Goal: Task Accomplishment & Management: Complete application form

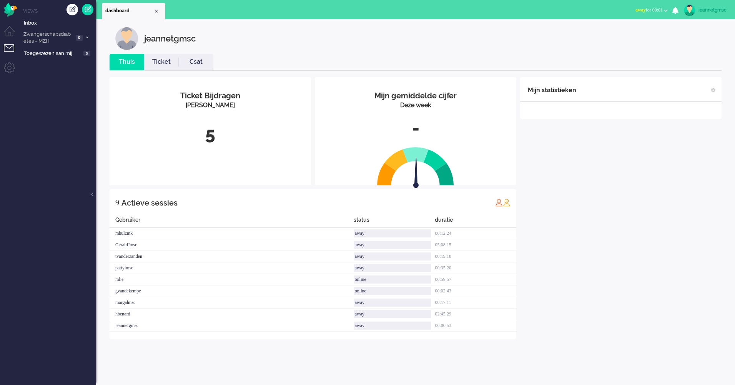
click at [13, 49] on li "Tickets menu" at bounding box center [12, 52] width 17 height 17
click at [8, 48] on li "Tickets menu" at bounding box center [12, 52] width 17 height 17
click at [86, 10] on link at bounding box center [88, 10] width 12 height 12
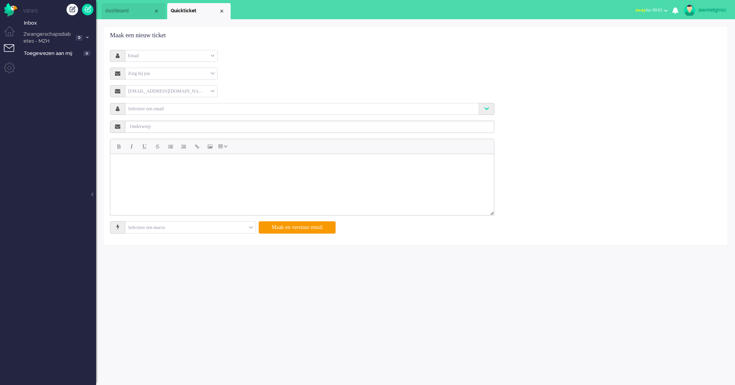
click at [169, 52] on div "Email" at bounding box center [171, 56] width 92 height 12
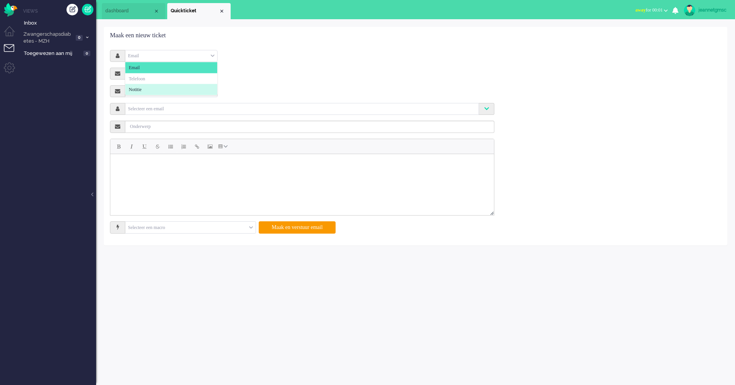
click at [167, 88] on li "Notitie" at bounding box center [171, 89] width 92 height 11
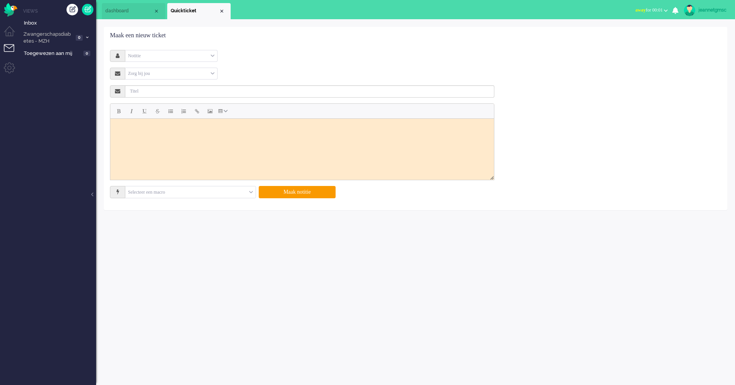
click at [164, 74] on div "Zorg bij jou" at bounding box center [171, 74] width 92 height 12
click at [163, 93] on li "Zorg bij jou" at bounding box center [171, 96] width 92 height 11
click at [167, 94] on li "Zorg bij jou" at bounding box center [171, 96] width 92 height 11
click at [204, 91] on input "text" at bounding box center [309, 91] width 369 height 12
type input "Stop thuismonitoring ZBJ"
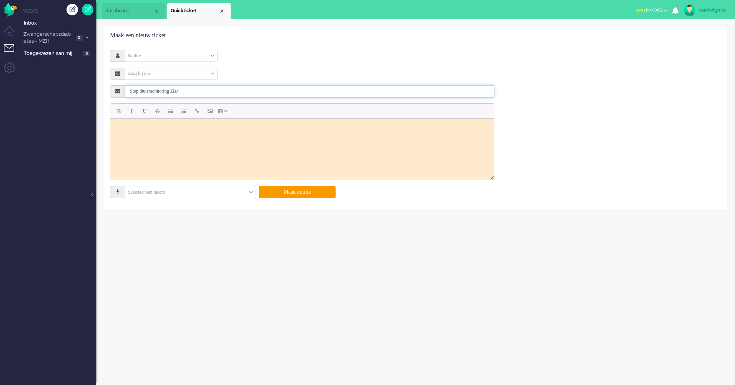
click at [235, 91] on input "Stop thuismonitoring ZBJ" at bounding box center [309, 91] width 369 height 12
click at [232, 135] on html at bounding box center [302, 127] width 384 height 19
click at [296, 192] on button "Maak notitie" at bounding box center [297, 192] width 77 height 12
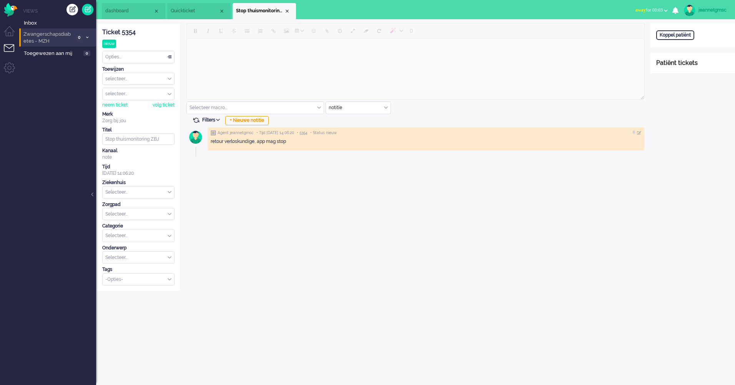
click at [90, 35] on li "Zwangerschapsdiabetes - MZH 0" at bounding box center [57, 37] width 77 height 18
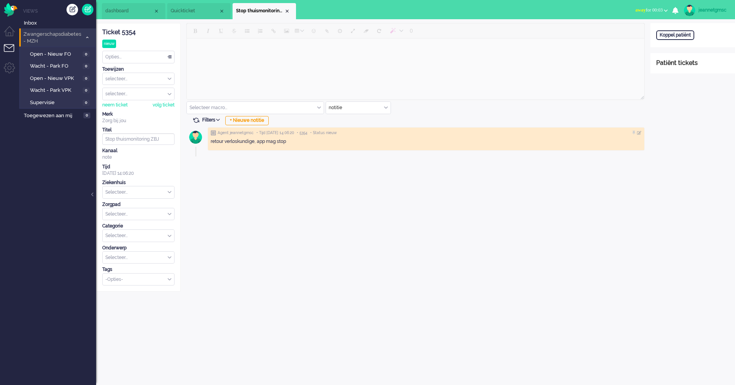
click at [90, 35] on li "Zwangerschapsdiabetes - MZH 0" at bounding box center [57, 37] width 77 height 18
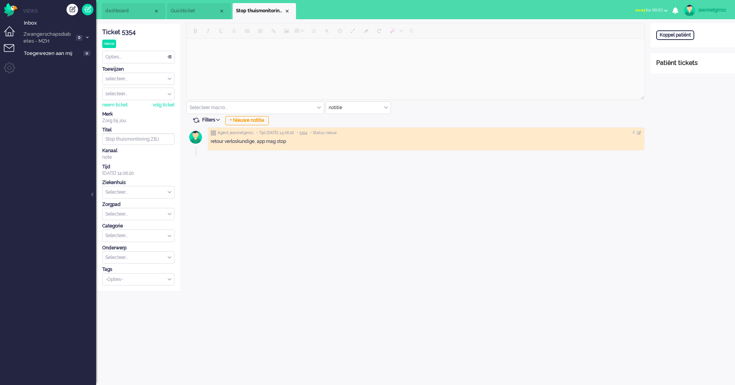
click at [12, 30] on li "Dashboard menu" at bounding box center [12, 34] width 17 height 17
click at [7, 51] on li "Tickets menu" at bounding box center [12, 52] width 17 height 17
click at [90, 57] on link "Toegewezen aan mij 0" at bounding box center [59, 53] width 74 height 8
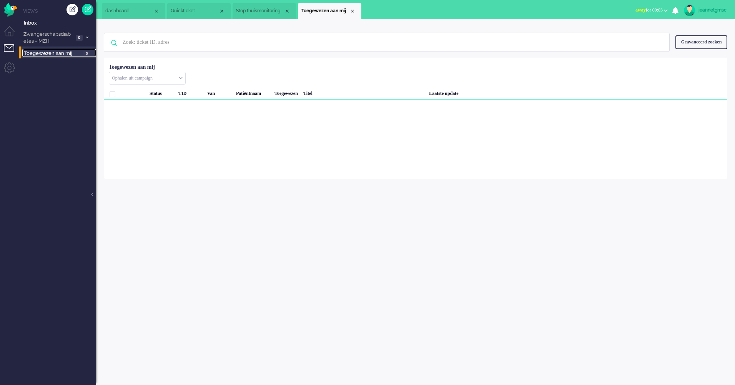
click at [280, 15] on li "Stop thuismonitoring ZBJ" at bounding box center [263, 11] width 63 height 16
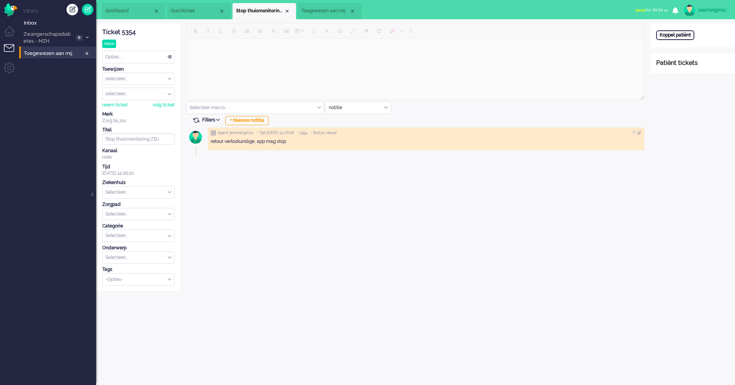
click at [672, 36] on div "Koppel patiënt" at bounding box center [675, 35] width 38 height 10
click at [673, 48] on input "text" at bounding box center [692, 46] width 73 height 12
click at [192, 10] on span "Quickticket" at bounding box center [195, 11] width 48 height 7
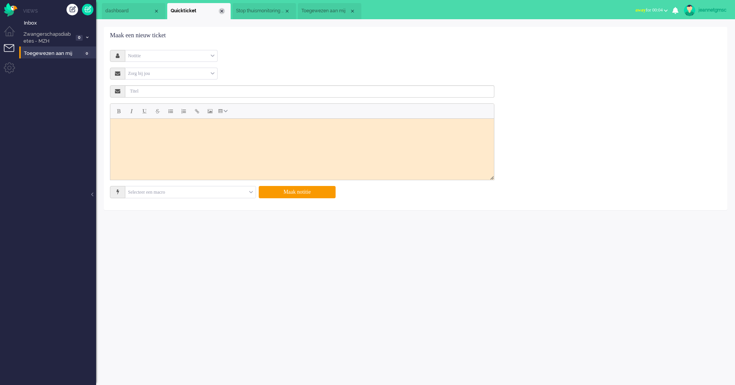
click at [223, 12] on div "Close tab" at bounding box center [222, 11] width 6 height 6
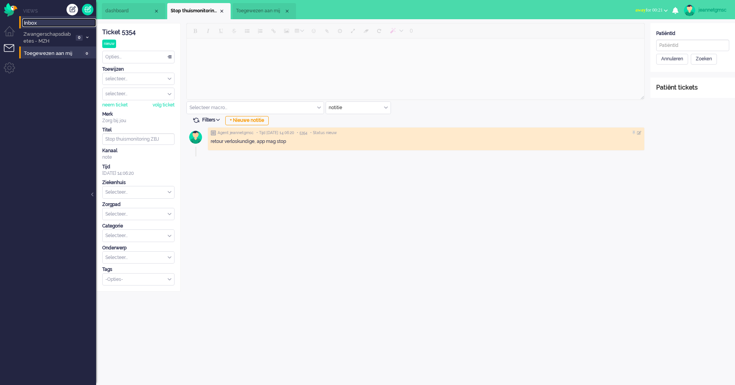
click at [35, 24] on span "Inbox" at bounding box center [60, 23] width 72 height 7
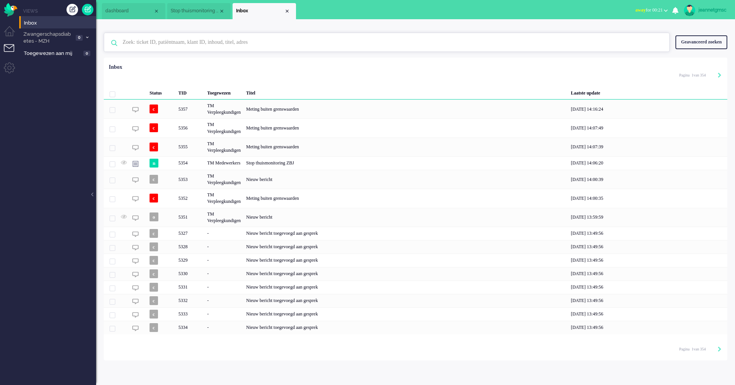
click at [150, 47] on input "text" at bounding box center [388, 42] width 542 height 18
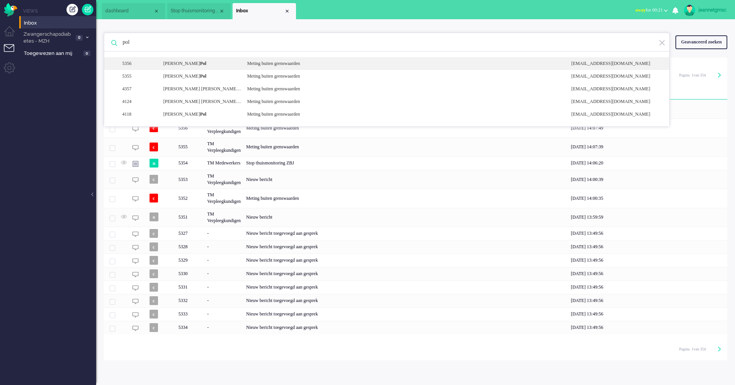
click at [280, 70] on div "5356 [PERSON_NAME] Meting buiten grenswaarden [EMAIL_ADDRESS][DOMAIN_NAME]" at bounding box center [386, 76] width 565 height 13
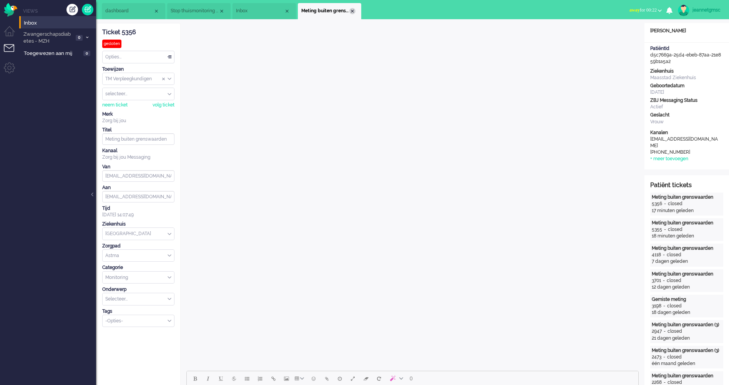
click at [355, 12] on div "Close tab" at bounding box center [352, 11] width 6 height 6
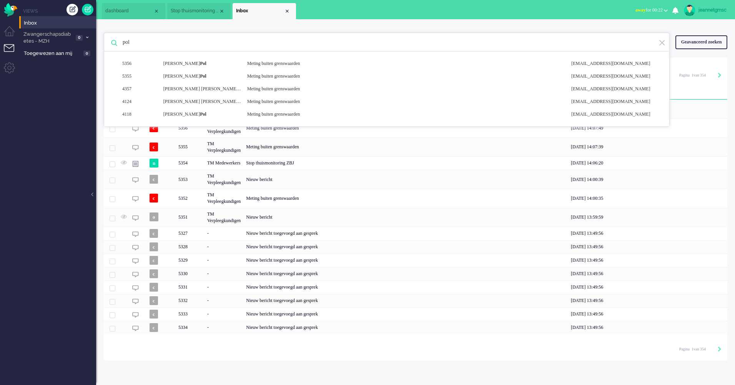
click at [144, 46] on input "pol" at bounding box center [388, 42] width 542 height 18
type input "pol"
drag, startPoint x: 174, startPoint y: 44, endPoint x: 39, endPoint y: 38, distance: 135.0
click at [39, 38] on div "Thuis Dashboard [GEOGRAPHIC_DATA] Volgen [GEOGRAPHIC_DATA] release_2.1.2 Views …" at bounding box center [367, 192] width 735 height 385
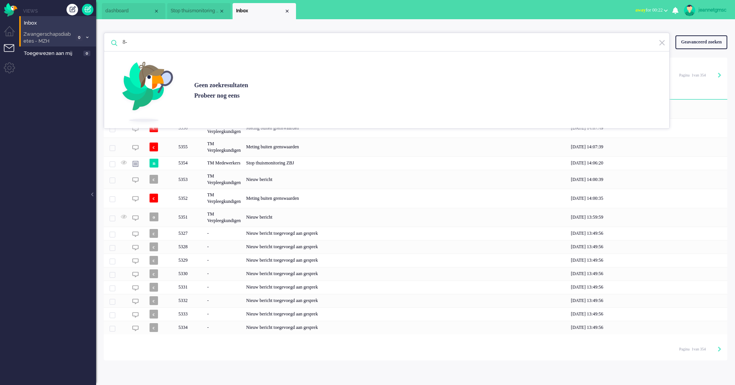
type input "8"
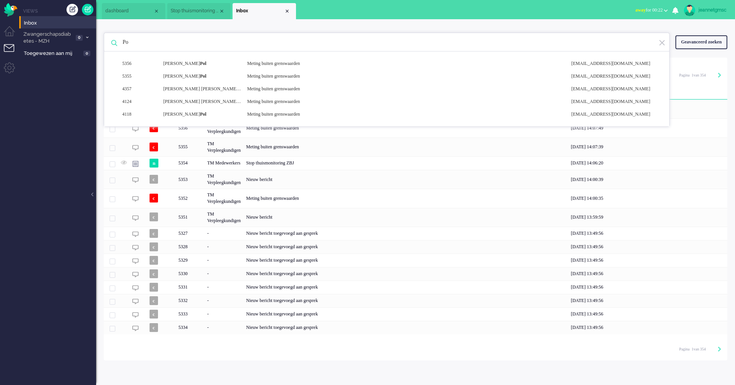
type input "P"
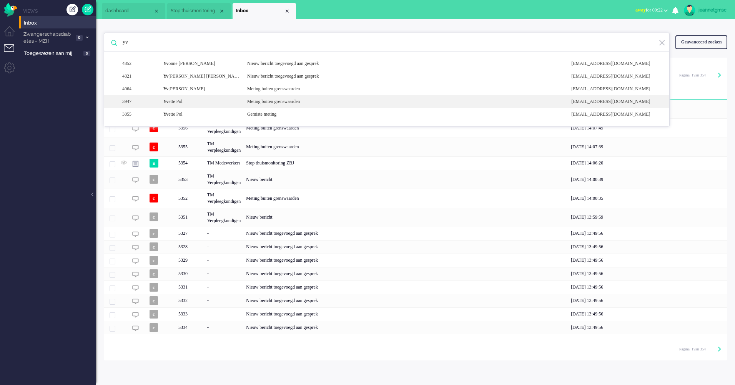
type input "yv"
click at [242, 100] on div "Meting buiten grenswaarden" at bounding box center [403, 101] width 324 height 7
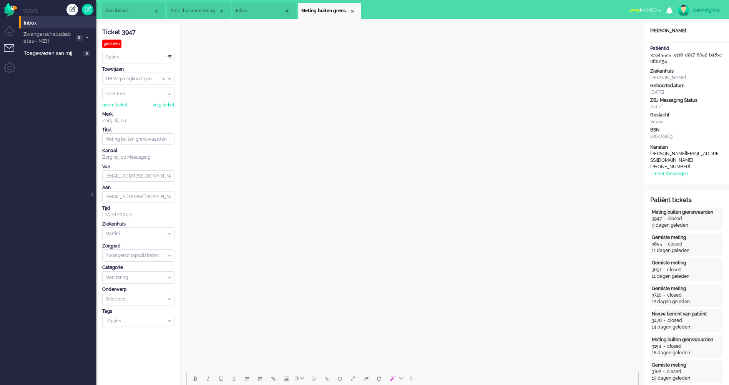
drag, startPoint x: 668, startPoint y: 62, endPoint x: 650, endPoint y: 55, distance: 19.6
click at [650, 55] on div "PatiëntId 3ca455a5-3418-d917-60a2-b483c0f00154" at bounding box center [686, 55] width 85 height 20
drag, startPoint x: 650, startPoint y: 55, endPoint x: 655, endPoint y: 56, distance: 5.1
copy div "3ca455a5-3418-d917-60a2-b483c0f00154"
click at [199, 10] on span "Stop thuismonitoring ZBJ" at bounding box center [195, 11] width 48 height 7
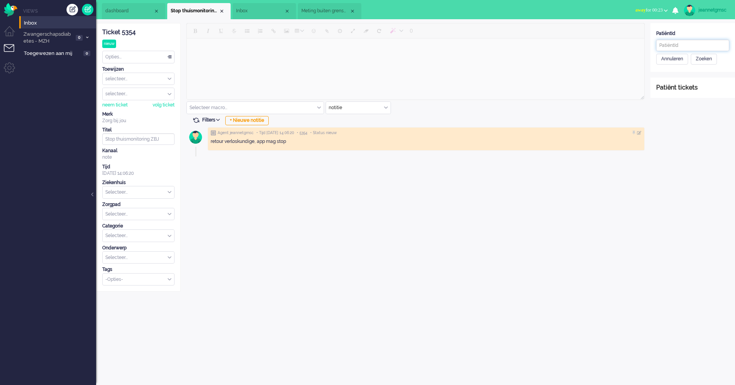
click at [672, 48] on input "text" at bounding box center [692, 46] width 73 height 12
paste input "3ca455a5-3418-d917-60a2-b483c0f00154"
type input "3ca455a5-3418-d917-60a2-b483c0f00154"
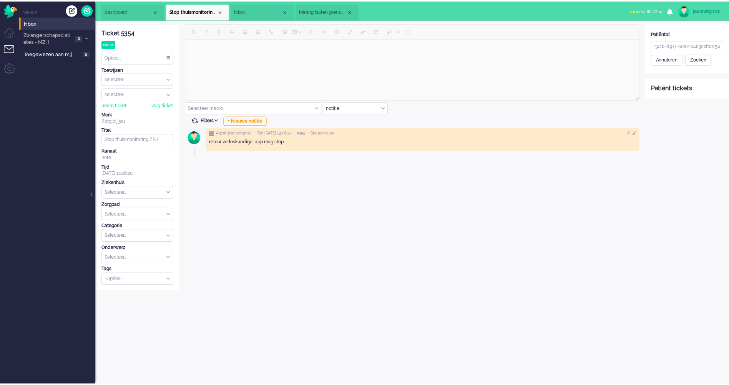
scroll to position [0, 0]
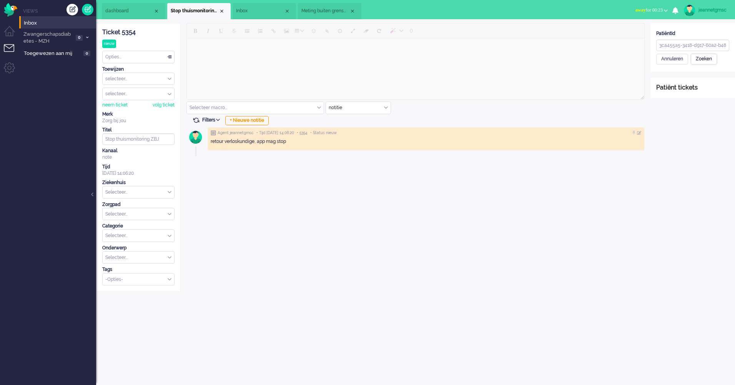
click at [704, 61] on div "Zoeken" at bounding box center [704, 59] width 26 height 11
type input "[PERSON_NAME]"
type input "Pol"
click at [679, 120] on div "Patiënt opslaan en koppelen" at bounding box center [691, 117] width 70 height 12
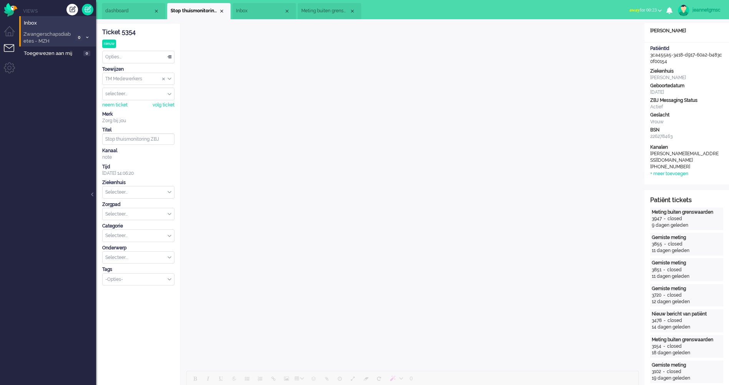
click at [37, 35] on span "Zwangerschapsdiabetes - MZH" at bounding box center [47, 38] width 51 height 14
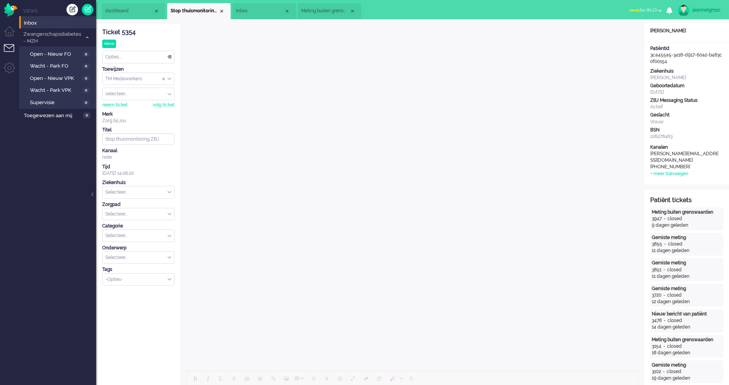
click at [131, 59] on div "Opties..." at bounding box center [138, 57] width 71 height 12
click at [133, 59] on div "Opties..." at bounding box center [138, 57] width 71 height 12
click at [133, 58] on div "Opties..." at bounding box center [138, 57] width 71 height 12
click at [48, 57] on span "Open - Nieuw FO" at bounding box center [55, 54] width 51 height 7
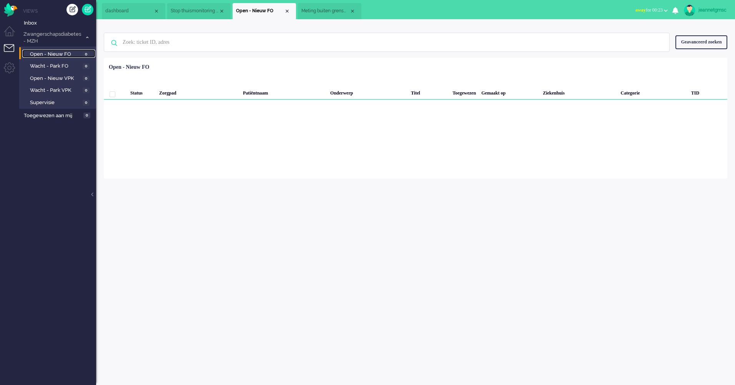
click at [195, 12] on span "Stop thuismonitoring ZBJ" at bounding box center [195, 11] width 48 height 7
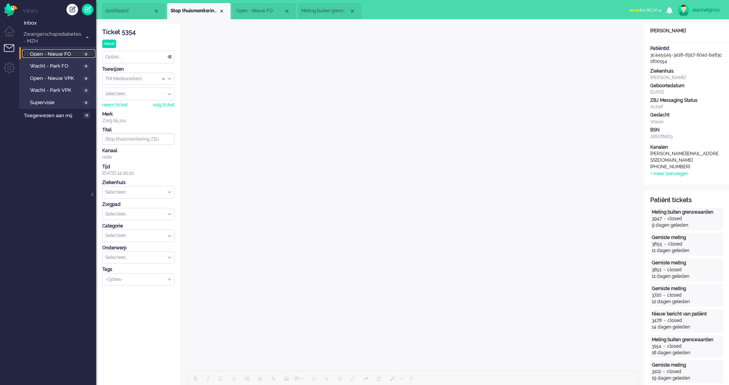
click at [53, 56] on span "Open - Nieuw FO" at bounding box center [55, 54] width 51 height 7
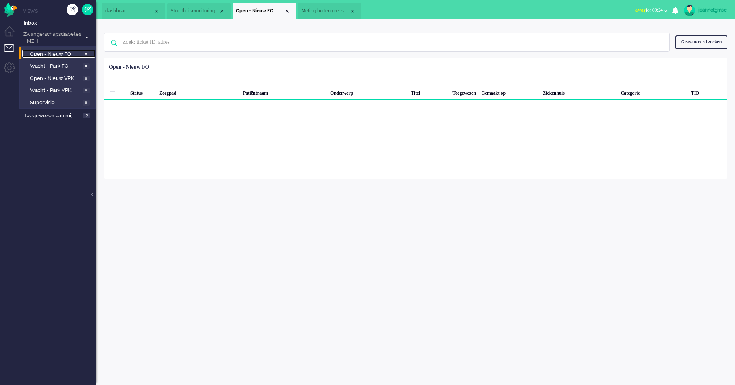
click at [199, 15] on li "Stop thuismonitoring ZBJ" at bounding box center [198, 11] width 63 height 16
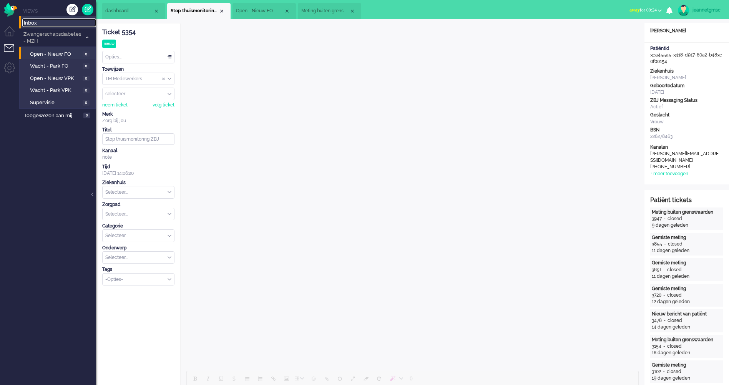
click at [38, 25] on span "Inbox" at bounding box center [60, 23] width 72 height 7
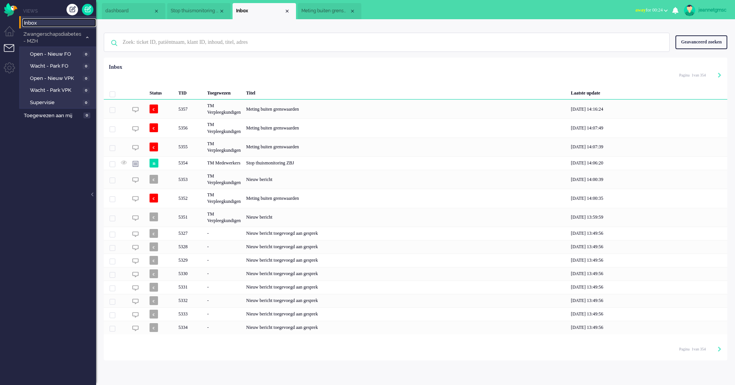
click at [194, 12] on span "Stop thuismonitoring ZBJ" at bounding box center [195, 11] width 48 height 7
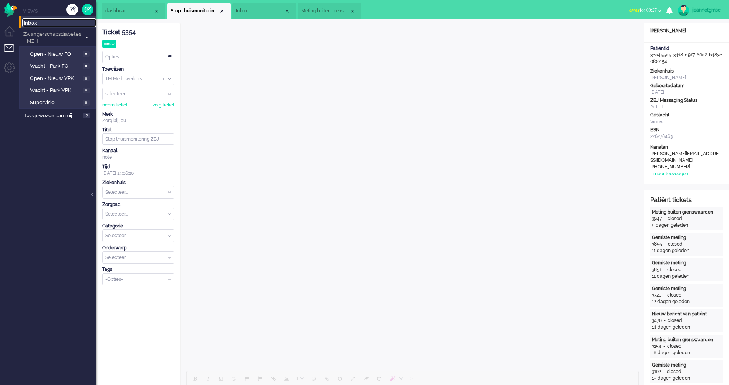
click at [65, 25] on span "Inbox" at bounding box center [60, 23] width 72 height 7
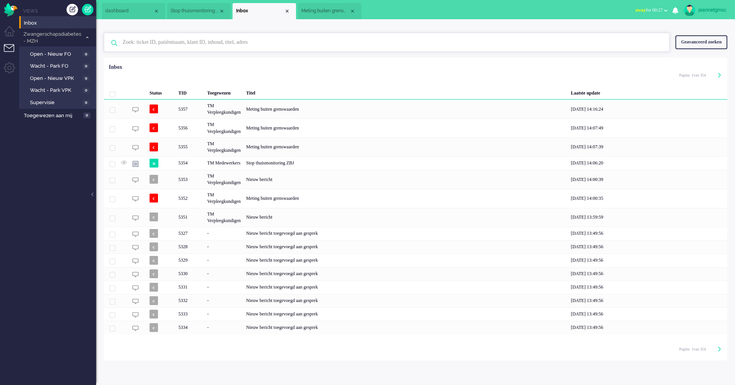
click at [228, 42] on input "text" at bounding box center [388, 42] width 542 height 18
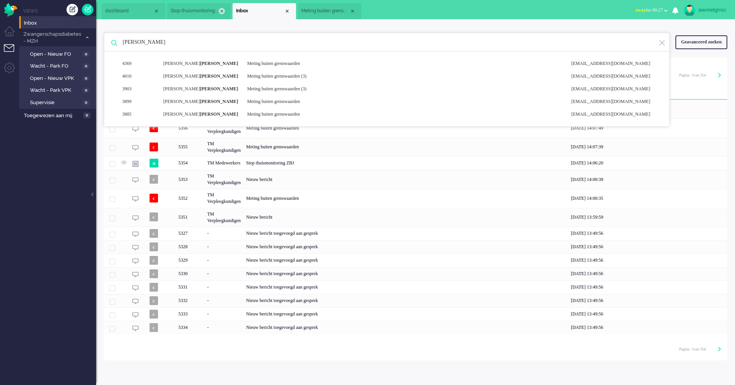
click at [223, 10] on div "Close tab" at bounding box center [222, 11] width 6 height 6
click at [287, 12] on div "Close tab" at bounding box center [287, 11] width 6 height 6
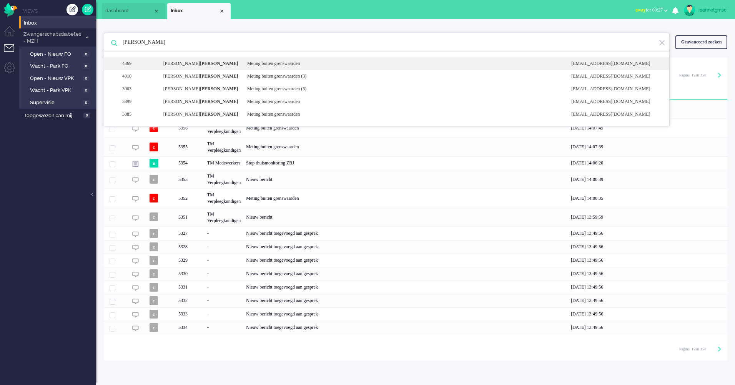
type input "[PERSON_NAME]"
click at [199, 63] on div "[PERSON_NAME]" at bounding box center [200, 63] width 84 height 7
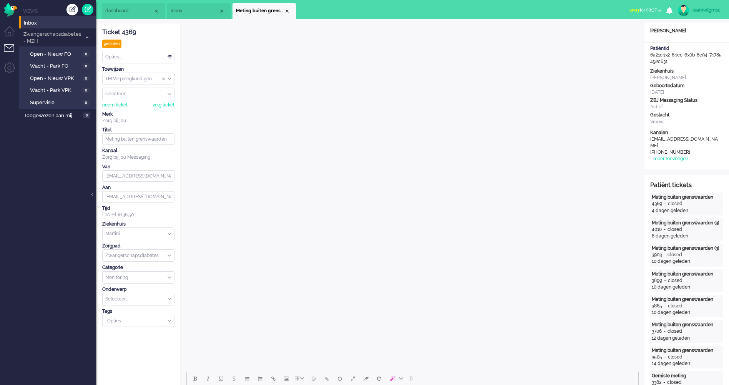
drag, startPoint x: 676, startPoint y: 63, endPoint x: 651, endPoint y: 54, distance: 26.4
click at [651, 54] on div "PatiëntId 6a21c432-84ec-630b-8e94-74785492c631" at bounding box center [686, 55] width 85 height 20
drag, startPoint x: 651, startPoint y: 54, endPoint x: 659, endPoint y: 57, distance: 8.4
copy div "6a21c432-84ec-630b-8e94-74785492c631"
click at [10, 50] on li "Tickets menu" at bounding box center [12, 52] width 17 height 17
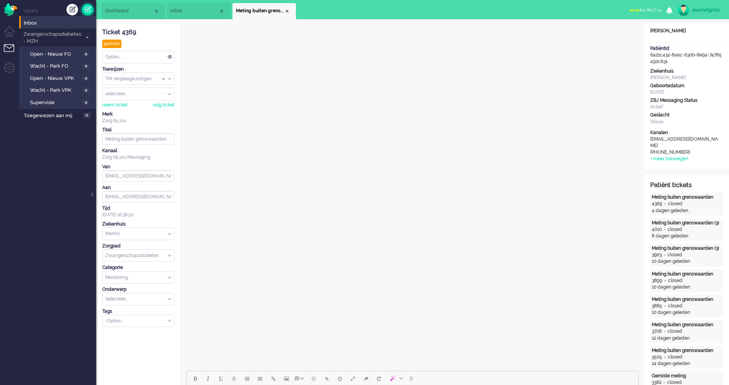
click at [87, 11] on link at bounding box center [88, 10] width 12 height 12
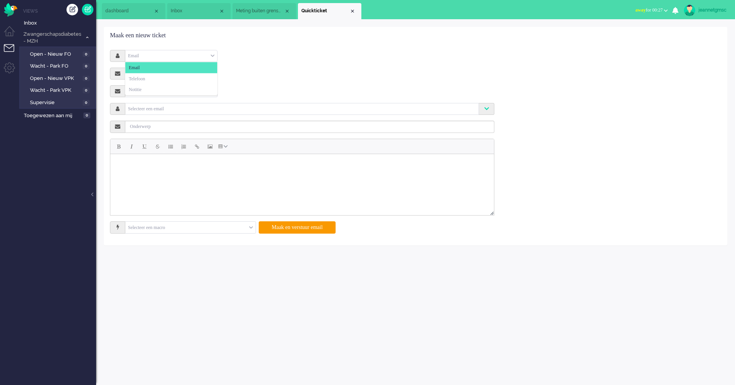
click at [179, 57] on div "Email" at bounding box center [171, 56] width 92 height 12
click at [163, 86] on li "Notitie" at bounding box center [171, 89] width 92 height 11
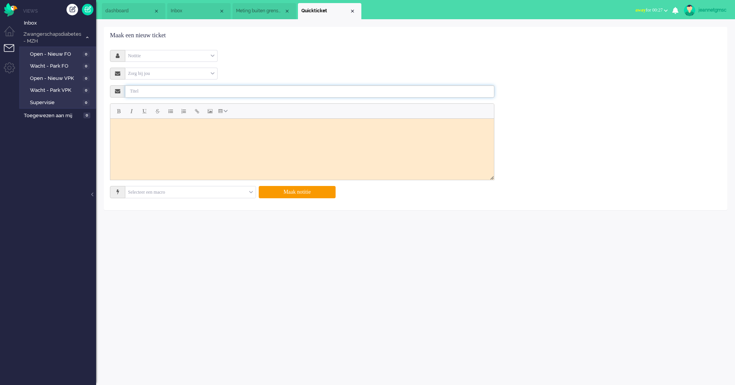
click at [155, 93] on input "text" at bounding box center [309, 91] width 369 height 12
type input "stop thuismonitoring"
click at [151, 123] on body "Rich Text Area. Press ALT-0 for help." at bounding box center [301, 127] width 377 height 13
click at [259, 128] on body "Mw gaat retour verloskundige, graag bellen offboarding" at bounding box center [301, 127] width 377 height 13
click at [286, 193] on button "Maak notitie" at bounding box center [297, 192] width 77 height 12
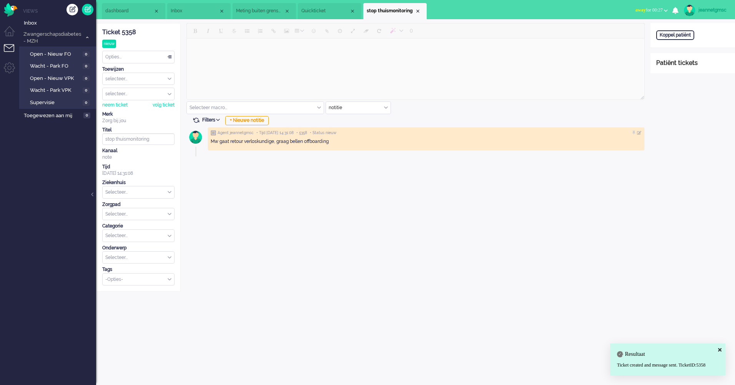
click at [678, 32] on div "Koppel patiënt" at bounding box center [675, 35] width 38 height 10
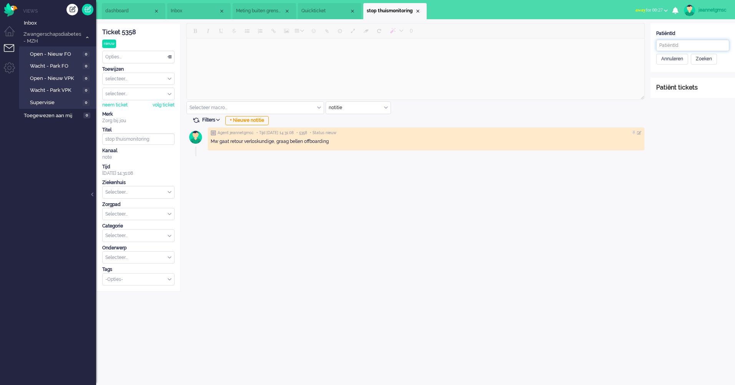
paste input "6a21c432-84ec-630b-8e94-74785492c631"
type input "6a21c432-84ec-630b-8e94-74785492c631"
click at [713, 60] on div "Zoeken" at bounding box center [704, 59] width 26 height 11
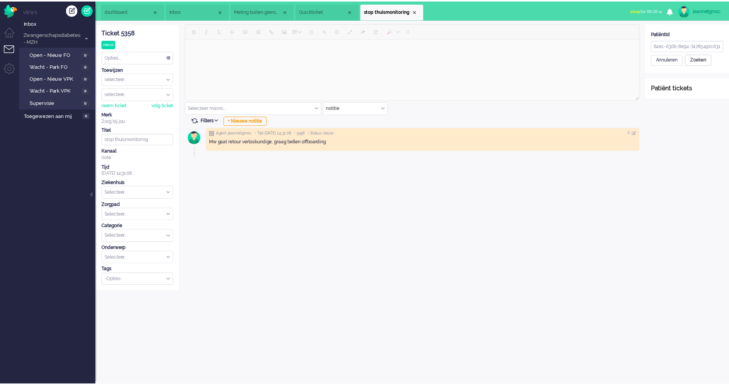
scroll to position [0, 0]
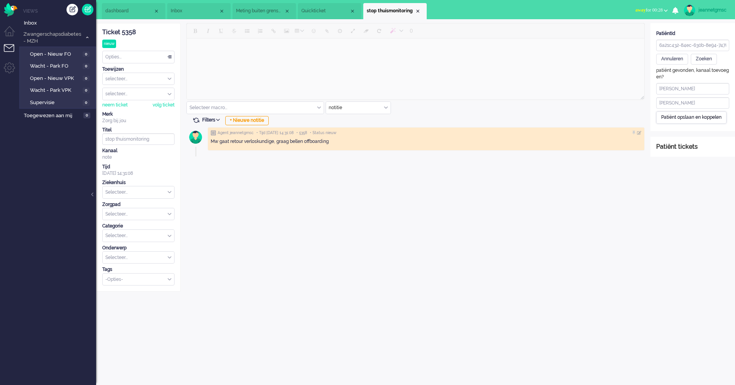
click at [706, 116] on div "Patiënt opslaan en koppelen" at bounding box center [691, 117] width 70 height 12
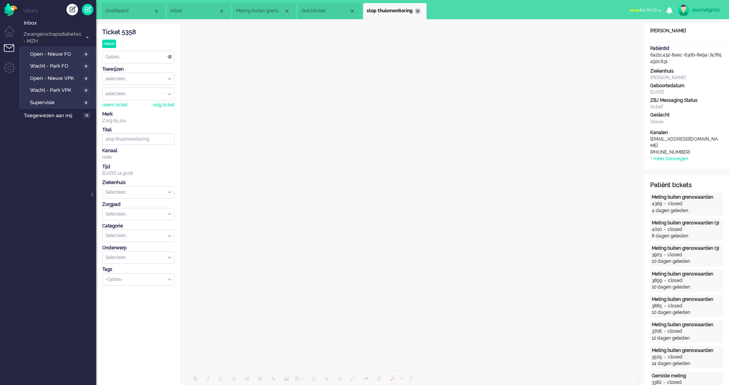
click at [419, 9] on div "Close tab" at bounding box center [418, 11] width 6 height 6
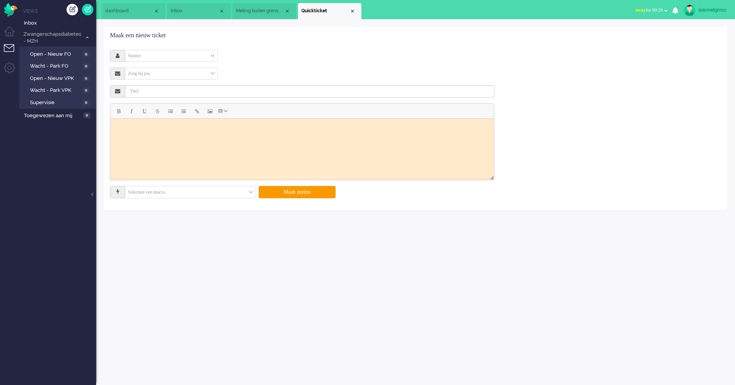
click at [355, 12] on li "Quickticket" at bounding box center [329, 11] width 63 height 16
click at [352, 9] on div "Close tab" at bounding box center [352, 11] width 6 height 6
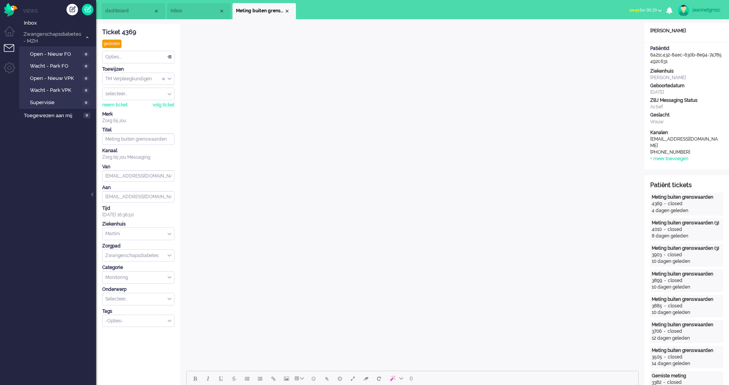
click at [294, 9] on li "Meting buiten grenswaarden" at bounding box center [263, 11] width 63 height 16
click at [288, 10] on div "Close tab" at bounding box center [287, 11] width 6 height 6
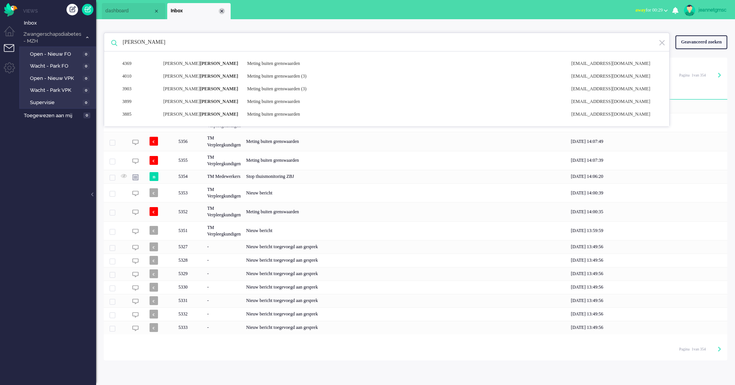
click at [222, 12] on div "Close tab" at bounding box center [222, 11] width 6 height 6
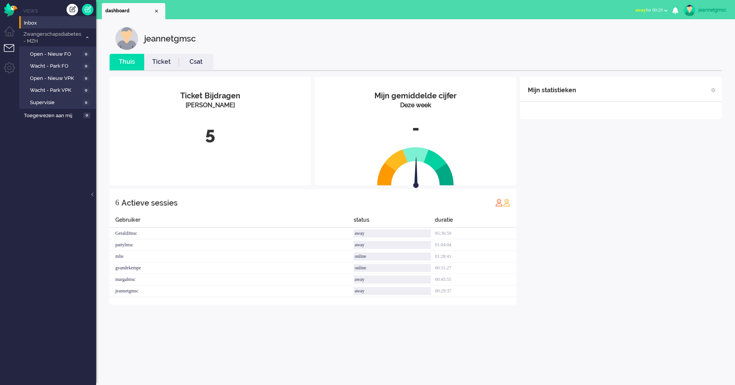
click at [51, 27] on li "Inbox" at bounding box center [57, 22] width 77 height 12
click at [29, 24] on span "Inbox" at bounding box center [60, 23] width 72 height 7
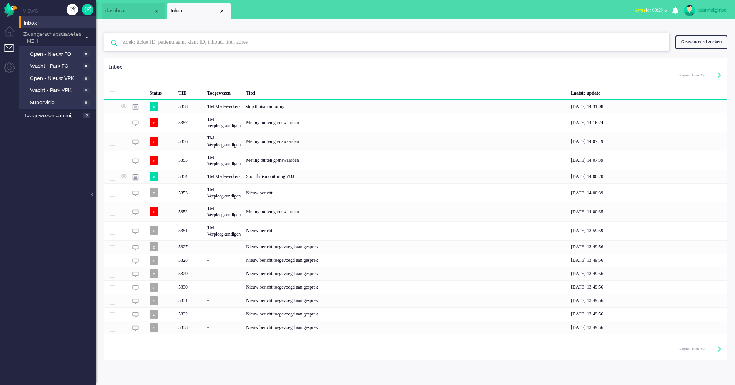
click at [221, 43] on input "text" at bounding box center [388, 42] width 542 height 18
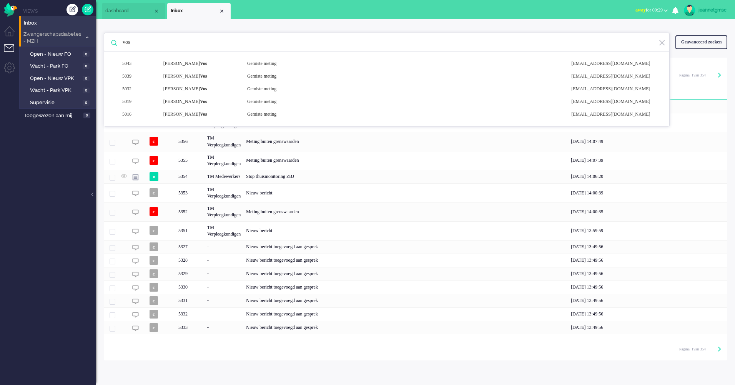
drag, startPoint x: 154, startPoint y: 40, endPoint x: 81, endPoint y: 42, distance: 73.0
click at [81, 42] on div "Thuis Dashboard [GEOGRAPHIC_DATA] Volgen [GEOGRAPHIC_DATA] release_2.1.2 Views …" at bounding box center [367, 192] width 735 height 385
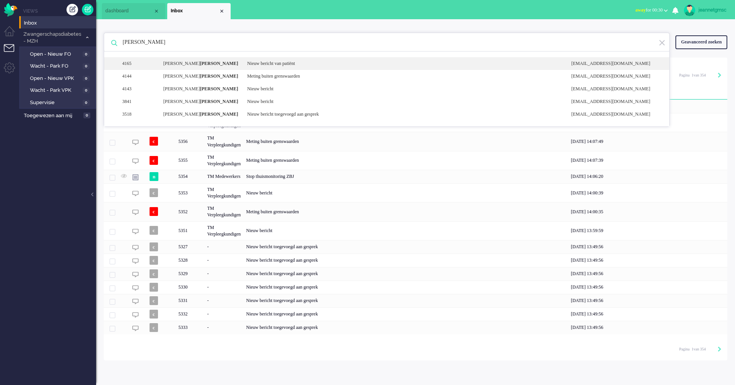
type input "[PERSON_NAME]"
click at [210, 70] on div "4165 [PERSON_NAME] Nieuw bericht van patiënt [EMAIL_ADDRESS][DOMAIN_NAME]" at bounding box center [386, 76] width 565 height 13
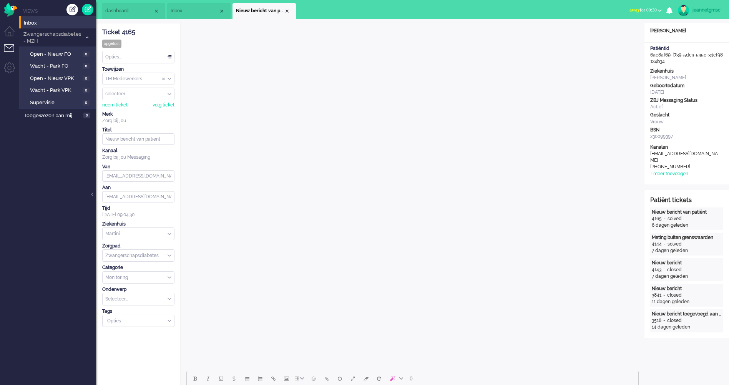
drag, startPoint x: 674, startPoint y: 61, endPoint x: 649, endPoint y: 56, distance: 25.6
click at [649, 56] on div "PatiëntId 6ac8af69-f739-5dc3-535e-34cf98124b34" at bounding box center [686, 55] width 85 height 20
drag, startPoint x: 649, startPoint y: 56, endPoint x: 660, endPoint y: 57, distance: 10.5
copy div "6ac8af69-f739-5dc3-535e-34cf98124b34"
click at [10, 48] on li "Tickets menu" at bounding box center [12, 52] width 17 height 17
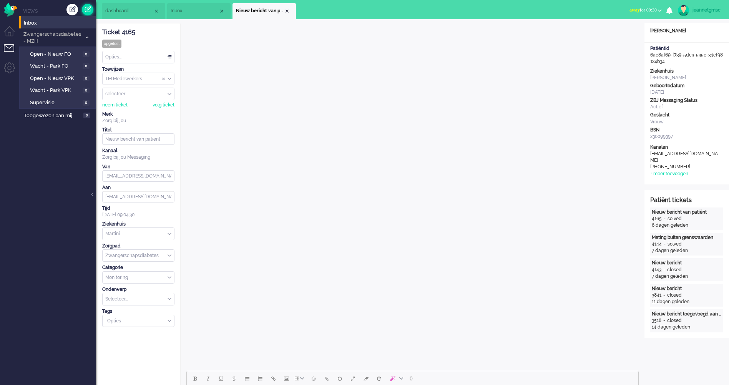
click at [84, 8] on link at bounding box center [88, 10] width 12 height 12
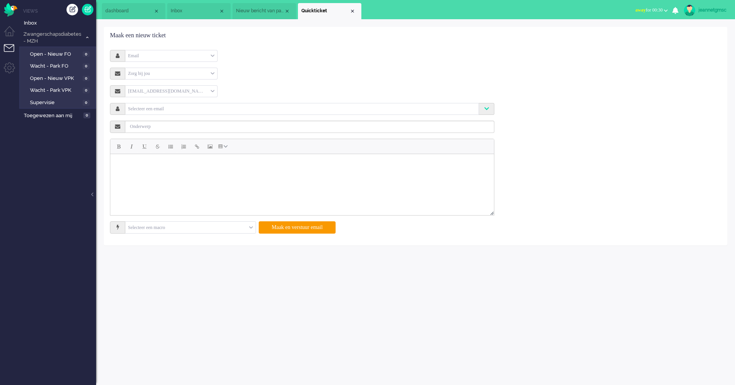
click at [173, 53] on div "Email" at bounding box center [171, 56] width 92 height 12
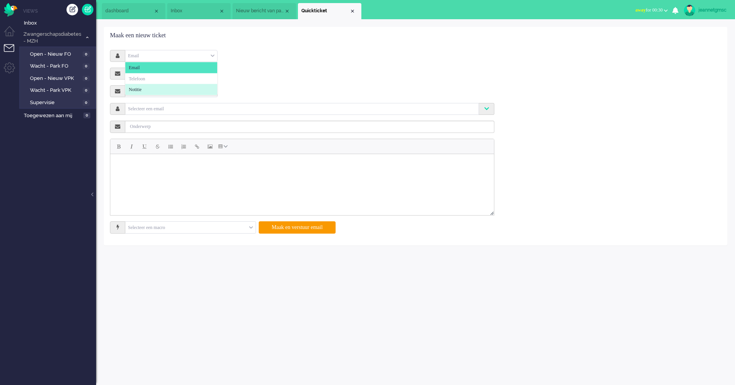
click at [155, 87] on li "Notitie" at bounding box center [171, 89] width 92 height 11
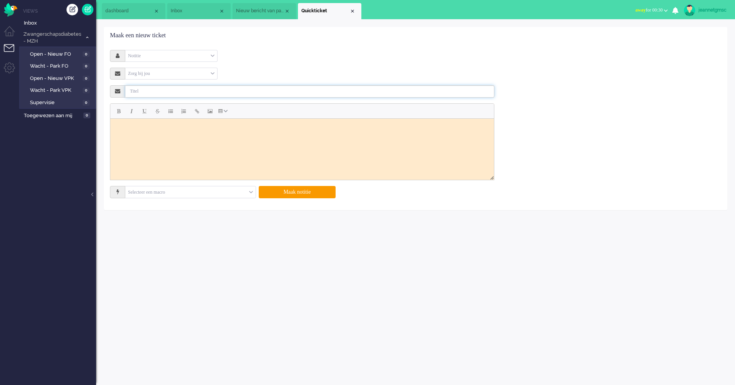
click at [152, 88] on input "text" at bounding box center [309, 91] width 369 height 12
type input "stop thuismonitoring"
click at [205, 132] on body "Rich Text Area. Press ALT-0 for help." at bounding box center [301, 127] width 377 height 13
click at [302, 195] on button "Maak notitie" at bounding box center [297, 192] width 77 height 12
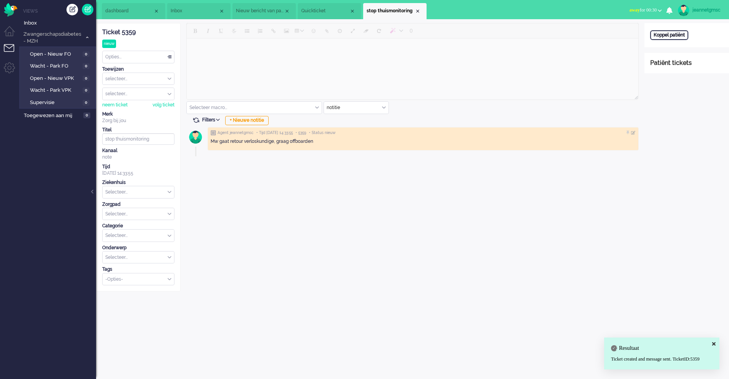
click at [676, 31] on div "Koppel patiënt" at bounding box center [669, 35] width 38 height 10
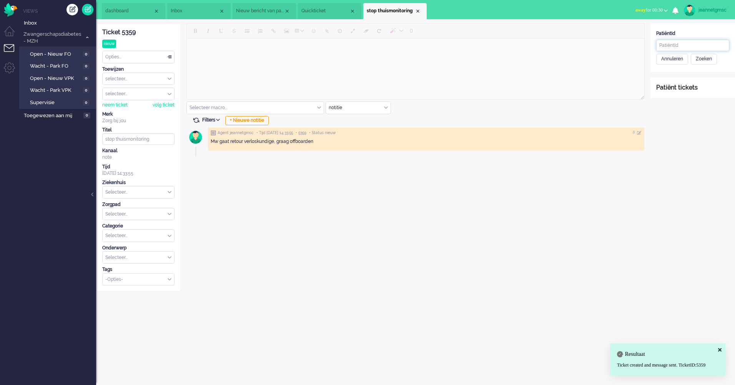
paste input "6ac8af69-f739-5dc3-535e-34cf98124b34"
type input "6ac8af69-f739-5dc3-535e-34cf98124b34"
click at [700, 57] on div "Zoeken" at bounding box center [704, 59] width 26 height 11
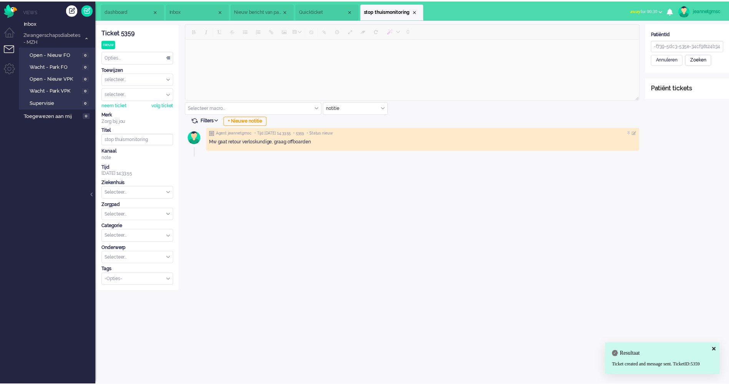
scroll to position [0, 0]
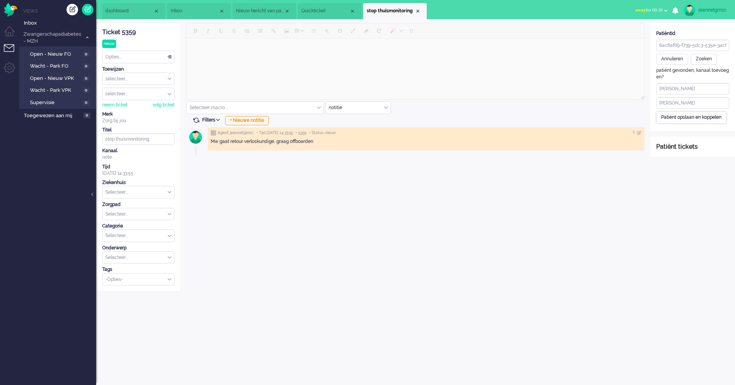
click at [704, 119] on div "Patiënt opslaan en koppelen" at bounding box center [691, 117] width 70 height 12
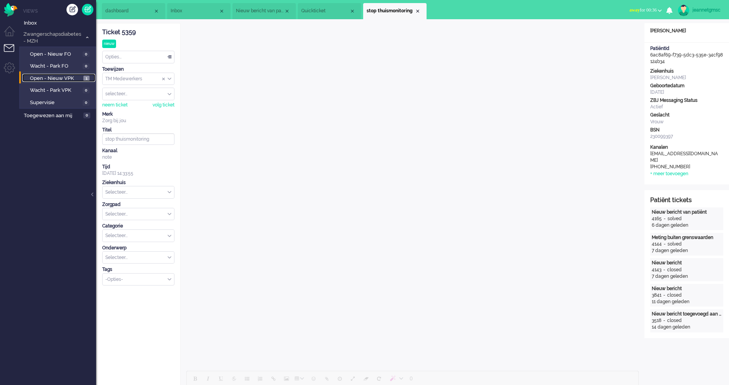
click at [48, 76] on span "Open - Nieuw VPK" at bounding box center [55, 78] width 51 height 7
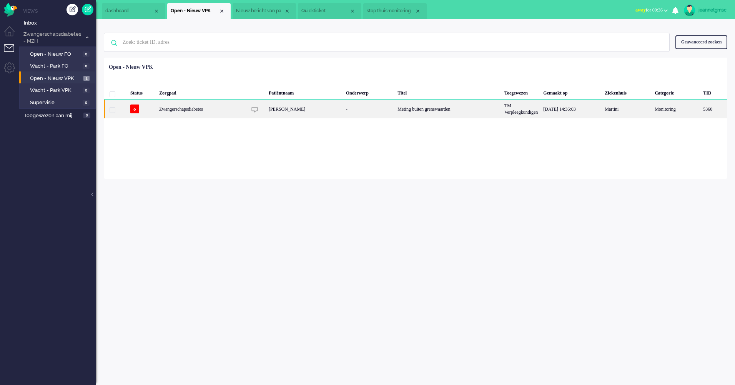
click at [316, 109] on div "[PERSON_NAME]" at bounding box center [304, 109] width 77 height 19
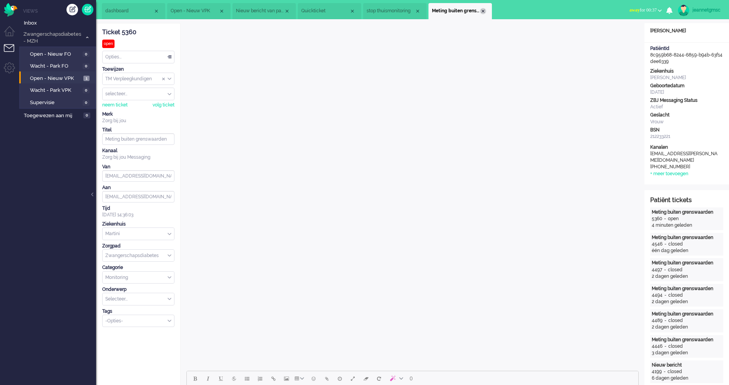
click at [484, 12] on div "Close tab" at bounding box center [483, 11] width 6 height 6
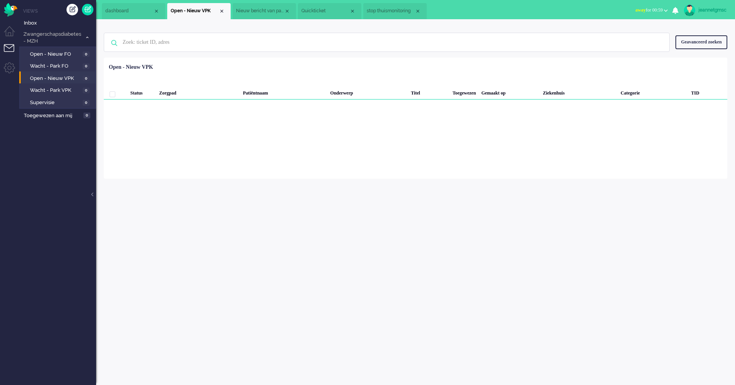
click at [257, 7] on li "Nieuw bericht van patiënt" at bounding box center [263, 11] width 63 height 16
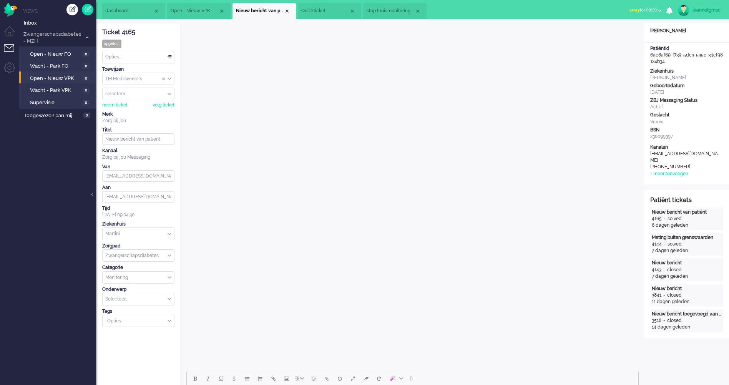
click at [317, 10] on span "Quickticket" at bounding box center [325, 11] width 48 height 7
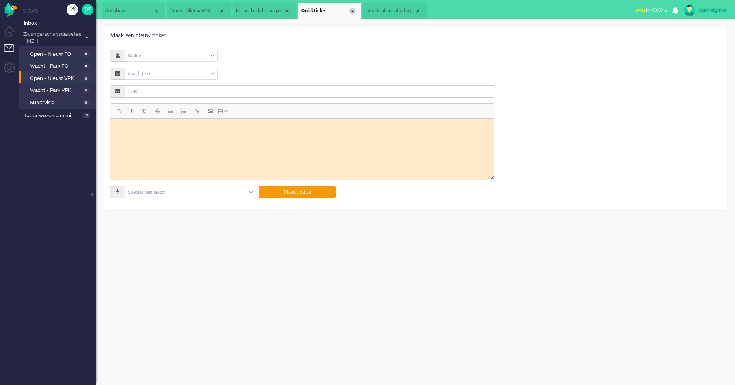
click at [353, 13] on div "Close tab" at bounding box center [352, 11] width 6 height 6
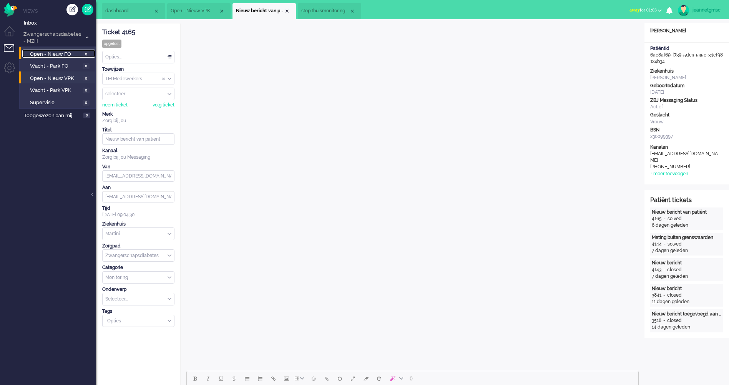
click at [60, 53] on span "Open - Nieuw FO" at bounding box center [55, 54] width 51 height 7
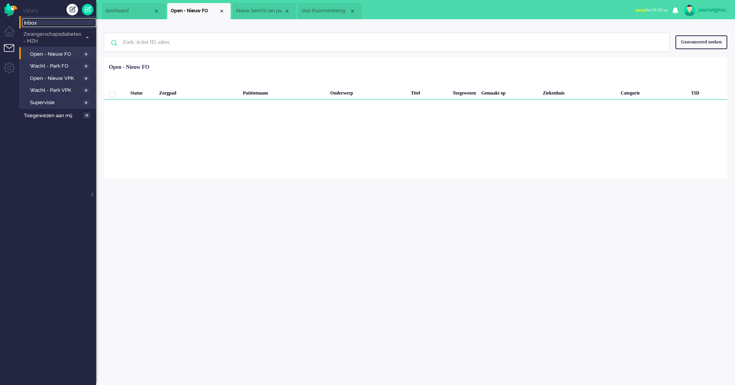
click at [49, 25] on span "Inbox" at bounding box center [60, 23] width 72 height 7
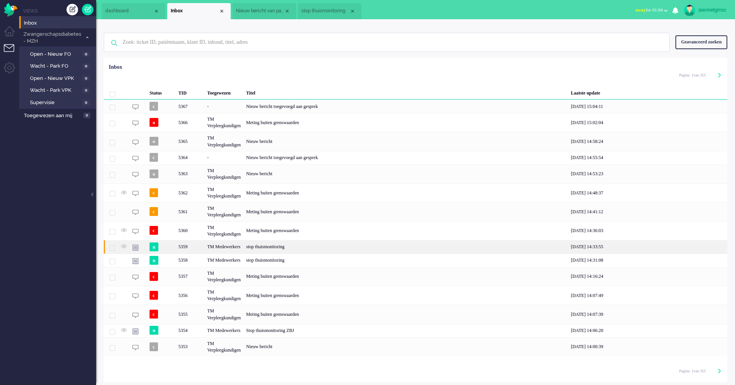
click at [312, 246] on div "stop thuismonitoring" at bounding box center [405, 246] width 325 height 13
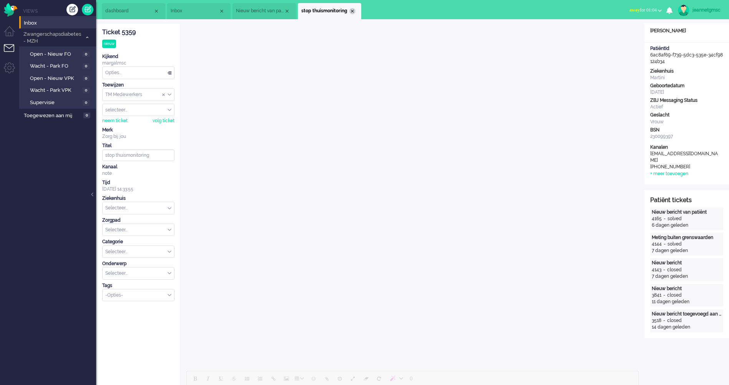
click at [354, 12] on div "Close tab" at bounding box center [352, 11] width 6 height 6
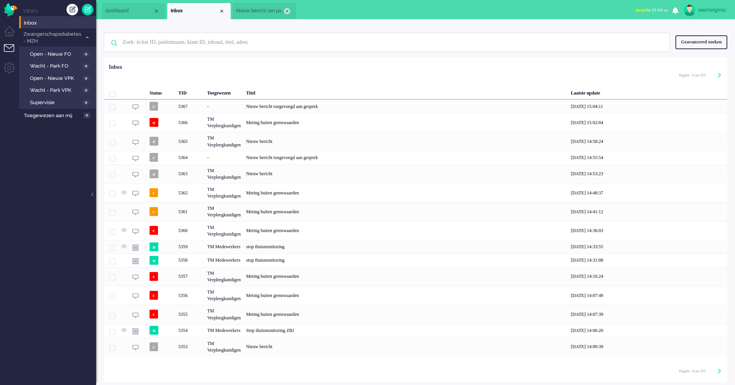
click at [290, 11] on div "Close tab" at bounding box center [287, 11] width 6 height 6
click at [198, 53] on div "Geen zoekresultaten [PERSON_NAME] nog eens Geavanceerd zoeken Geavanceerd zoeke…" at bounding box center [415, 42] width 623 height 31
click at [204, 46] on input "text" at bounding box center [388, 42] width 542 height 18
type input "5358"
click at [187, 65] on div "[PERSON_NAME]" at bounding box center [200, 63] width 84 height 7
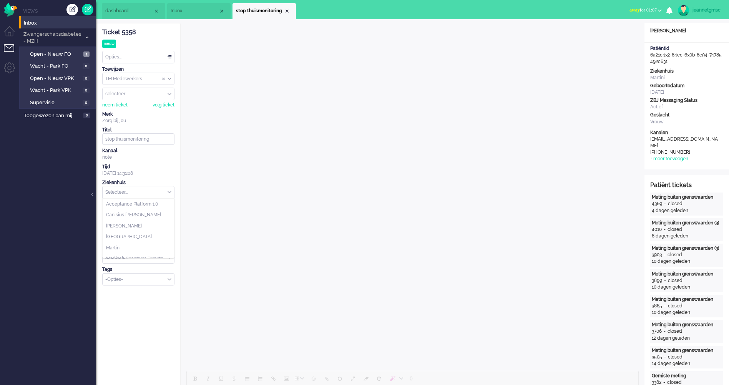
click at [146, 196] on input "text" at bounding box center [138, 192] width 71 height 12
click at [138, 194] on input "text" at bounding box center [138, 192] width 71 height 12
click at [127, 242] on li "Martini" at bounding box center [138, 247] width 71 height 11
click at [140, 215] on input "text" at bounding box center [138, 214] width 71 height 12
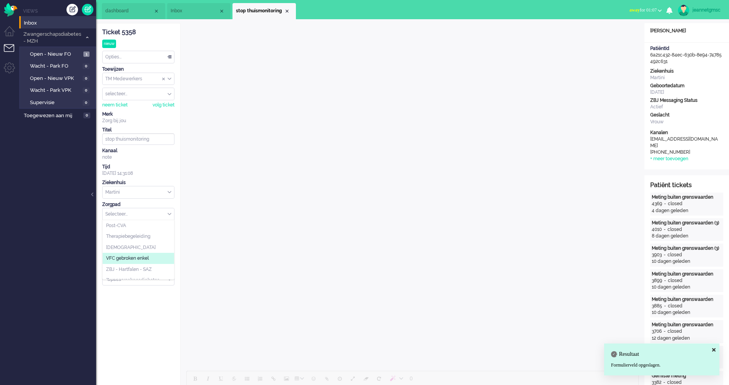
scroll to position [83, 0]
click at [148, 274] on span "Zwangerschapsdiabetes" at bounding box center [132, 274] width 53 height 7
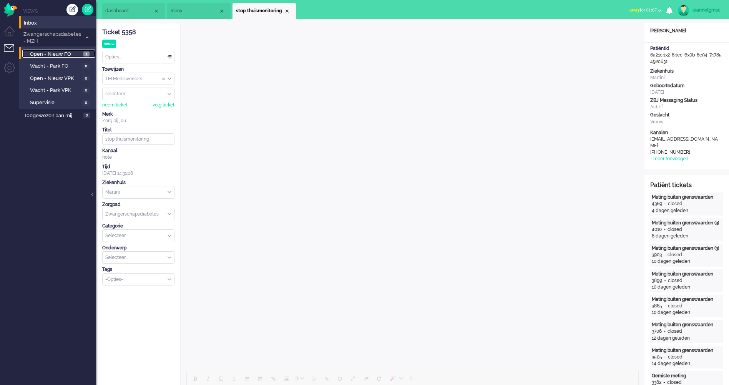
click at [60, 51] on span "Open - Nieuw FO" at bounding box center [55, 54] width 51 height 7
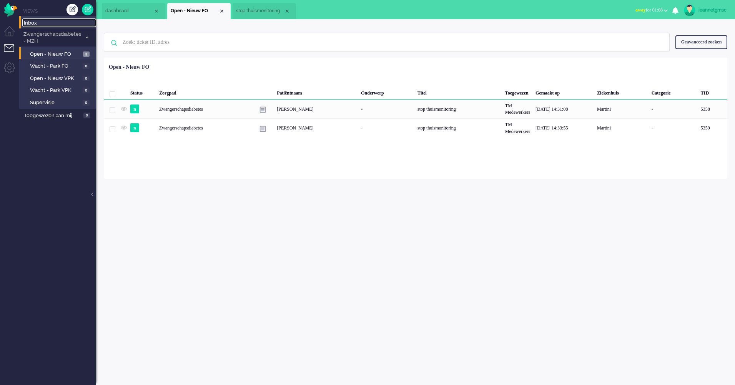
click at [45, 23] on span "Inbox" at bounding box center [60, 23] width 72 height 7
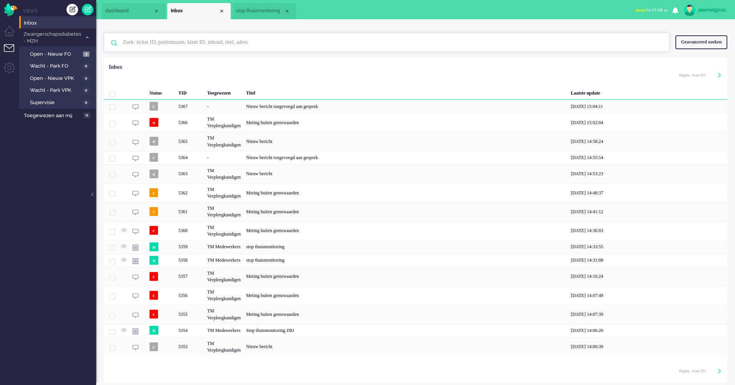
click at [235, 37] on input "text" at bounding box center [388, 42] width 542 height 18
type input "5354"
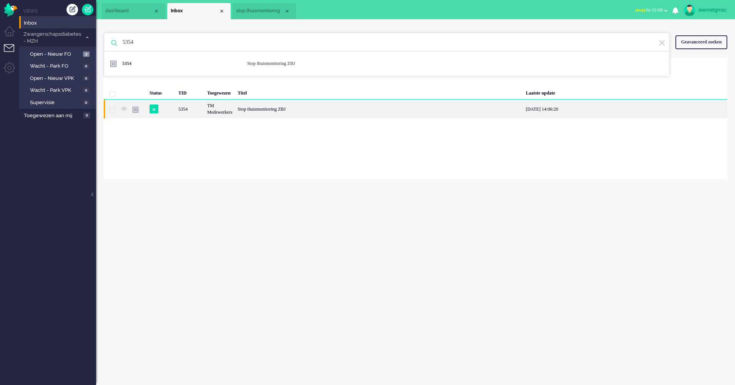
click at [258, 104] on div "Stop thuismonitoring ZBJ" at bounding box center [379, 109] width 288 height 19
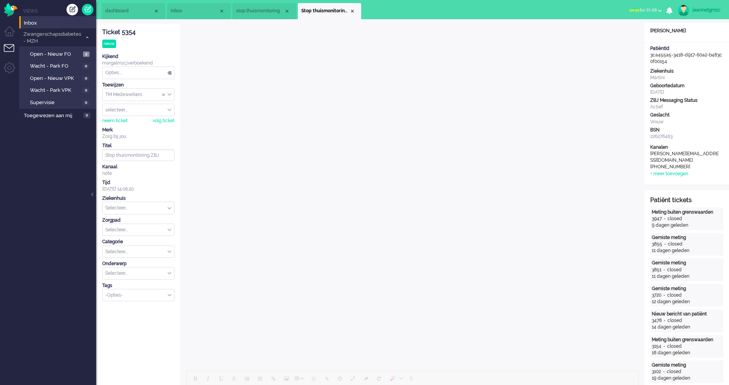
click at [145, 207] on input "text" at bounding box center [138, 208] width 71 height 12
click at [156, 213] on input "text" at bounding box center [138, 208] width 71 height 12
click at [139, 259] on li "Martini" at bounding box center [138, 263] width 71 height 11
click at [153, 228] on input "text" at bounding box center [138, 230] width 71 height 12
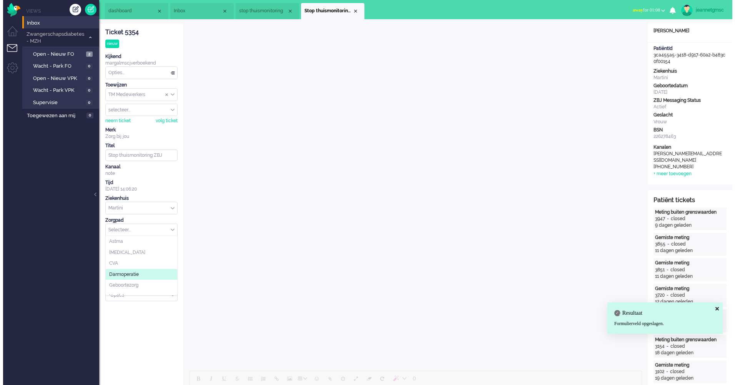
scroll to position [83, 0]
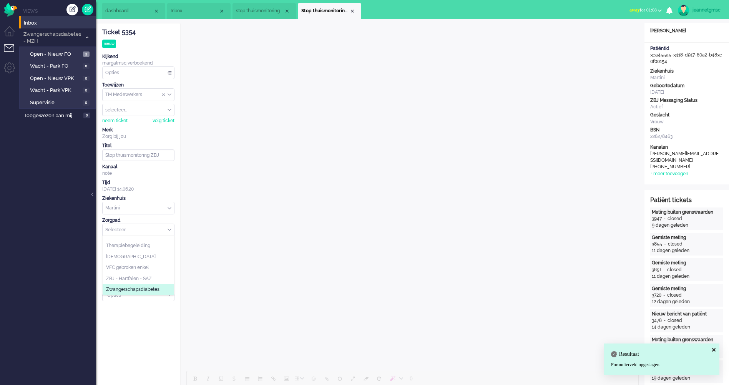
click at [143, 288] on span "Zwangerschapsdiabetes" at bounding box center [132, 289] width 53 height 7
click at [183, 234] on div "0 Selecteer macro... Bericht: Activiteit Bericht: Activiteit aanpassen Bericht:…" at bounding box center [413, 295] width 464 height 545
click at [70, 55] on span "Open - Nieuw FO" at bounding box center [55, 54] width 51 height 7
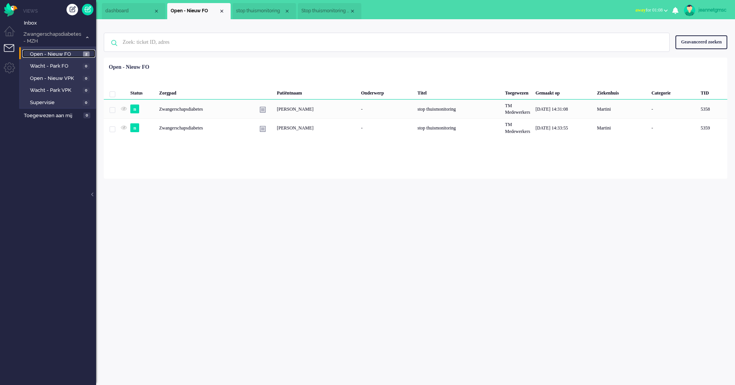
click at [338, 4] on li "Stop thuismonitoring ZBJ" at bounding box center [329, 11] width 63 height 16
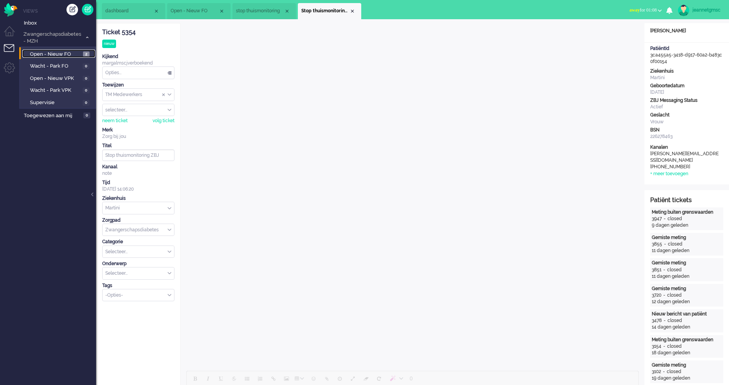
click at [75, 55] on span "Open - Nieuw FO" at bounding box center [55, 54] width 51 height 7
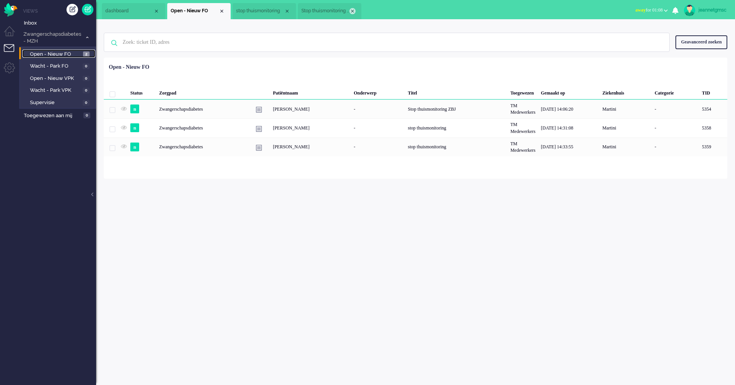
click at [352, 8] on div "Close tab" at bounding box center [352, 11] width 6 height 6
click at [292, 11] on li "stop thuismonitoring" at bounding box center [263, 11] width 63 height 16
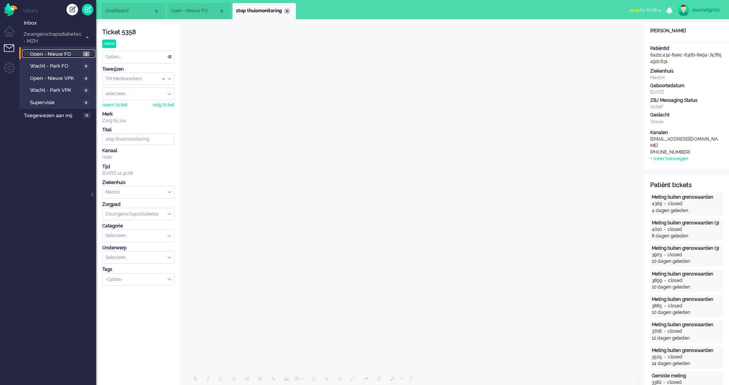
click at [290, 12] on div "Close tab" at bounding box center [287, 11] width 6 height 6
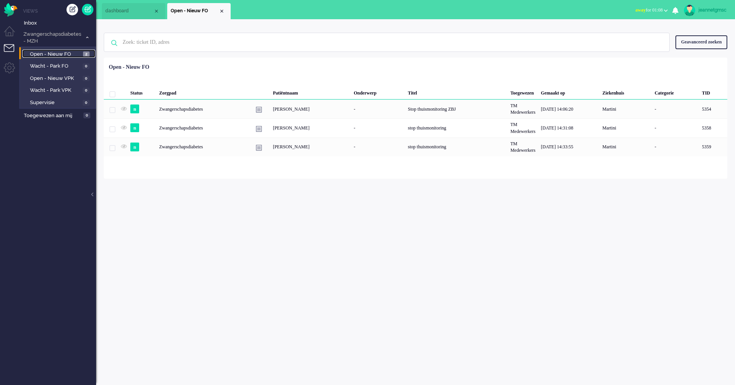
click at [225, 11] on li "Open - Nieuw FO" at bounding box center [198, 11] width 63 height 16
click at [221, 11] on div "Close tab" at bounding box center [222, 11] width 6 height 6
